Goal: Find specific page/section: Find specific page/section

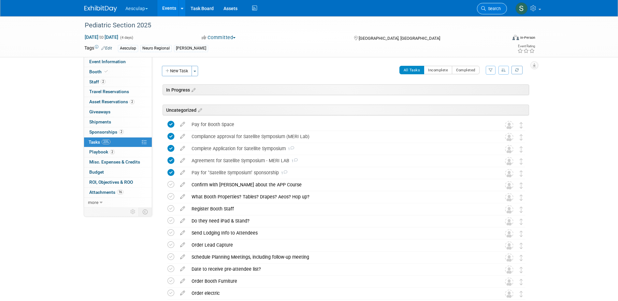
click at [494, 14] on link "Search" at bounding box center [492, 8] width 30 height 11
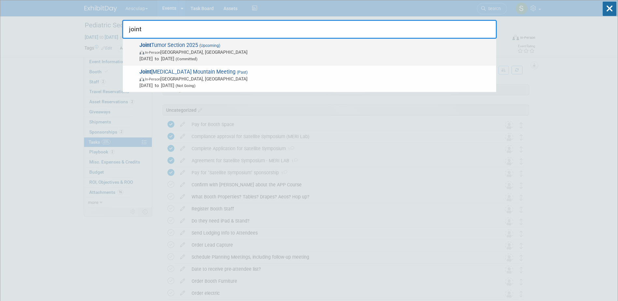
type input "joint"
click at [168, 45] on span "Joint Tumor Section 2025 (Upcoming) In-Person Los Angeles, CA Oct 10, 2025 to O…" at bounding box center [316, 52] width 356 height 20
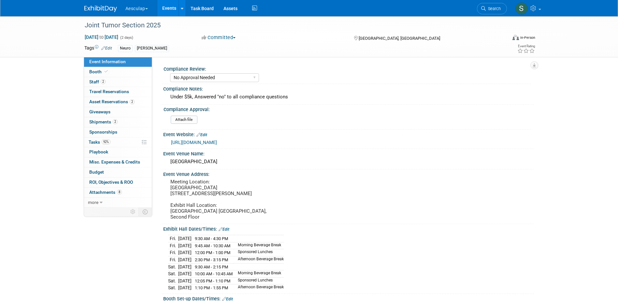
select select "No Approval Needed"
select select "Neuro"
click at [100, 70] on span "Booth" at bounding box center [99, 71] width 20 height 5
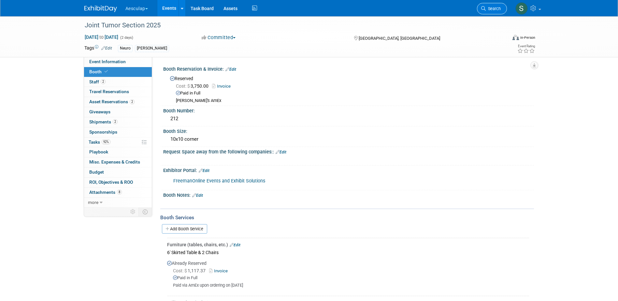
click at [485, 9] on icon at bounding box center [483, 8] width 5 height 5
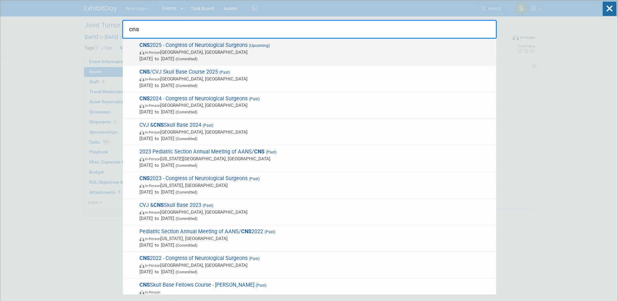
type input "cns"
click at [189, 43] on span "CNS 2025 - Congress of Neurological Surgeons (Upcoming) In-Person Los Angeles, …" at bounding box center [316, 52] width 356 height 20
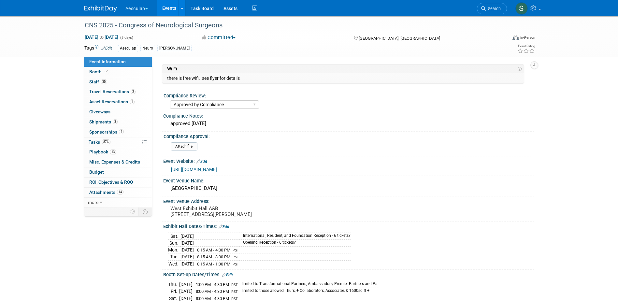
select select "Approved by Compliance"
select select "Neuro"
click at [97, 82] on span "Staff 35" at bounding box center [98, 81] width 18 height 5
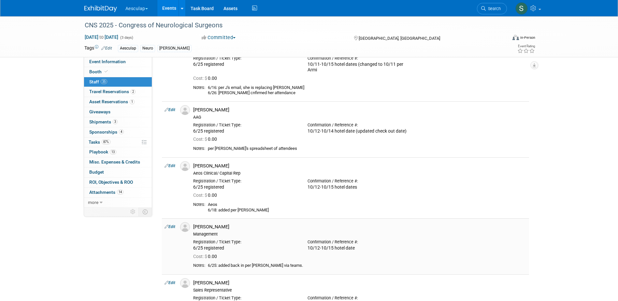
scroll to position [98, 0]
click at [172, 166] on link "Edit" at bounding box center [170, 164] width 11 height 5
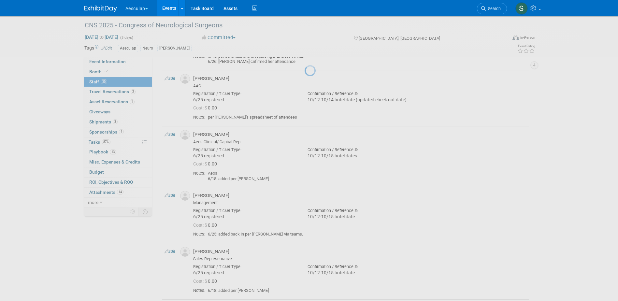
select select "639e5b2d-42ad-4b11-a73f-83139e78a9a9"
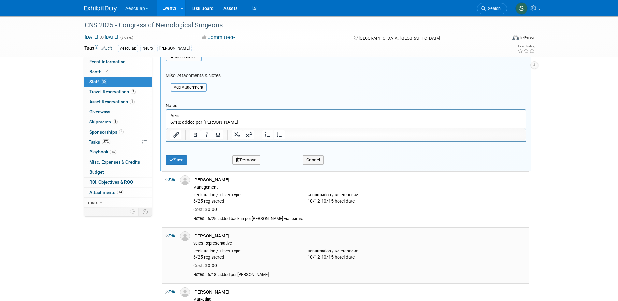
scroll to position [343, 0]
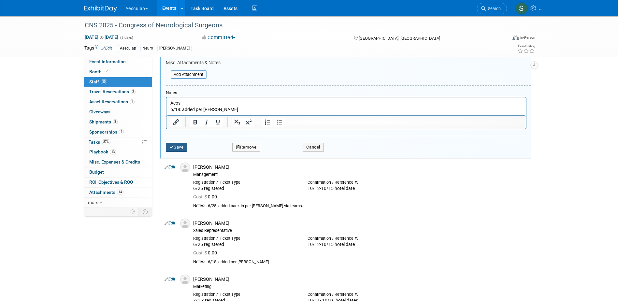
click at [179, 147] on button "Save" at bounding box center [177, 147] width 22 height 9
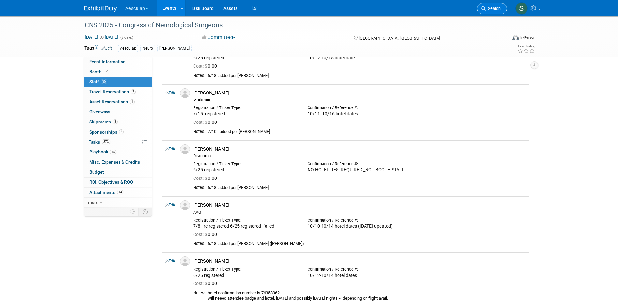
click at [483, 12] on link "Search" at bounding box center [492, 8] width 30 height 11
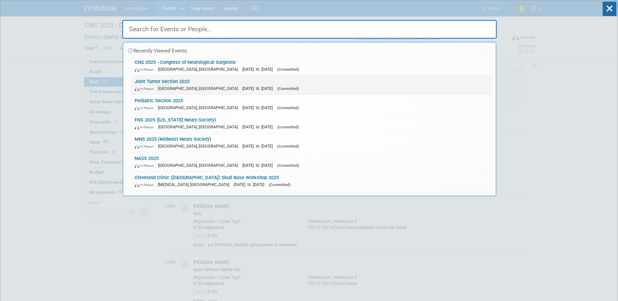
click at [178, 82] on link "Joint Tumor Section 2025 In-Person [GEOGRAPHIC_DATA], [GEOGRAPHIC_DATA] [DATE] …" at bounding box center [311, 85] width 361 height 19
